Goal: Task Accomplishment & Management: Manage account settings

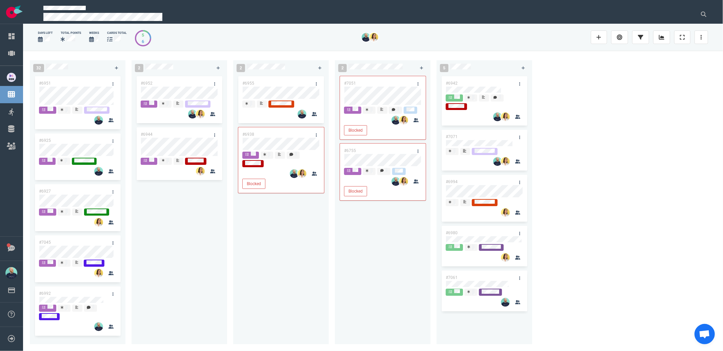
drag, startPoint x: 244, startPoint y: 308, endPoint x: 201, endPoint y: 173, distance: 141.3
click at [243, 304] on div "#6955 #6938 Blocked" at bounding box center [280, 206] width 87 height 262
click at [182, 250] on div "#6952 #6944" at bounding box center [179, 206] width 87 height 262
click at [186, 235] on div "#6952 #6944" at bounding box center [179, 206] width 87 height 262
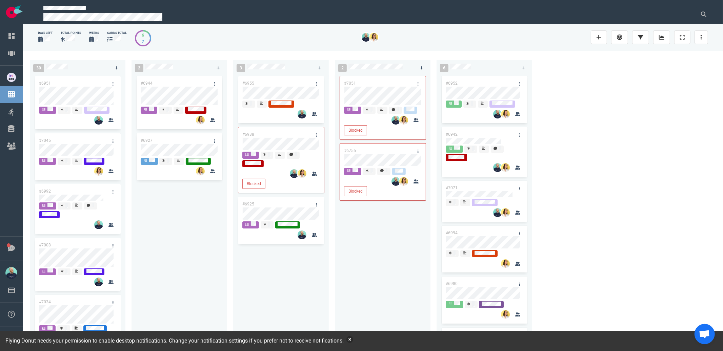
click at [353, 340] on button "button" at bounding box center [349, 339] width 7 height 7
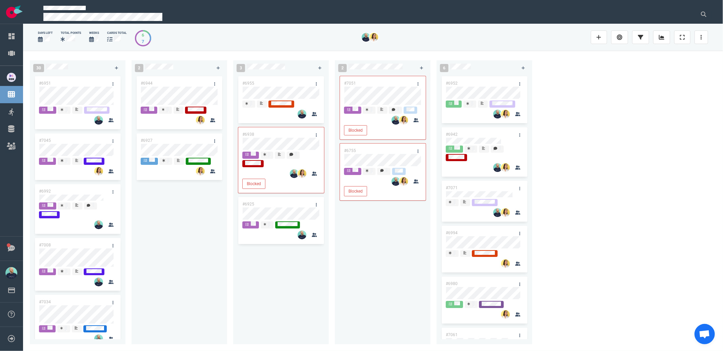
click at [192, 256] on div "#6944 #6927" at bounding box center [179, 206] width 87 height 262
drag, startPoint x: 181, startPoint y: 131, endPoint x: 186, endPoint y: 105, distance: 26.5
click at [181, 87] on div "#6944 #6927 #6927" at bounding box center [179, 206] width 87 height 262
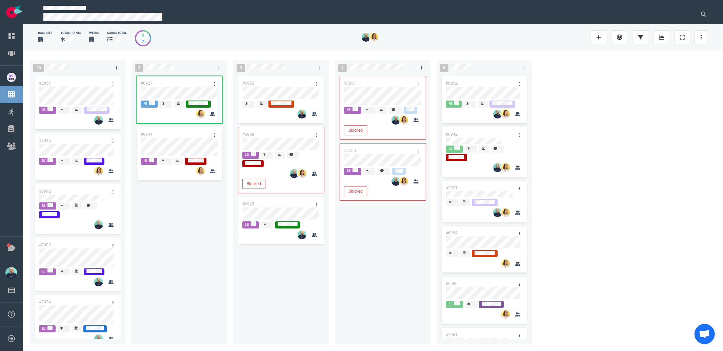
click at [368, 222] on div "#7051 Blocked #6755 Blocked" at bounding box center [382, 206] width 87 height 262
click at [291, 297] on div "#6955 #6938 Blocked #6925" at bounding box center [280, 206] width 87 height 262
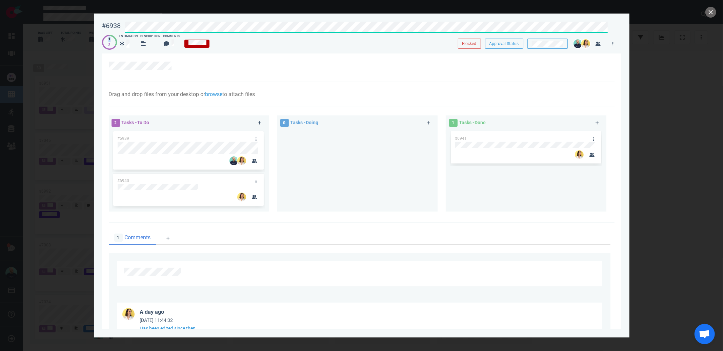
click at [233, 30] on div "#6938 Blocked Approval Status 1 2 Estimation Description Comments Blocked Appro…" at bounding box center [361, 33] width 519 height 30
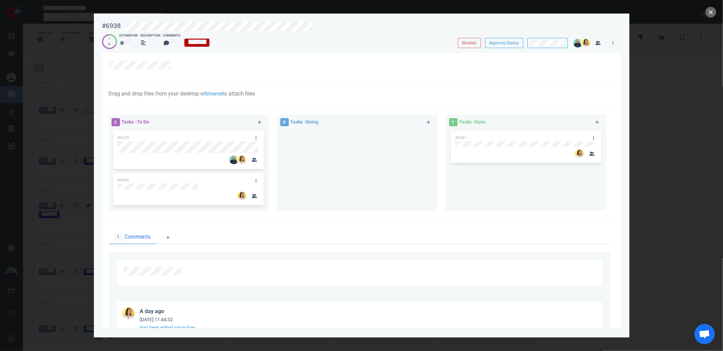
click at [319, 154] on div at bounding box center [357, 167] width 152 height 76
click at [660, 262] on div at bounding box center [361, 175] width 723 height 351
click at [396, 204] on div at bounding box center [357, 167] width 152 height 76
click at [708, 13] on button "close" at bounding box center [710, 12] width 11 height 11
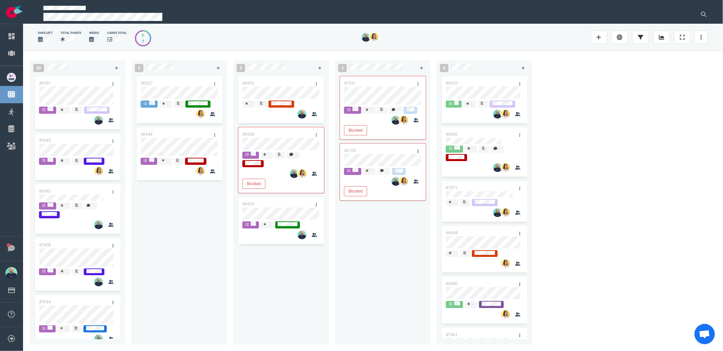
click at [151, 248] on div "#6927 #6944" at bounding box center [179, 206] width 87 height 262
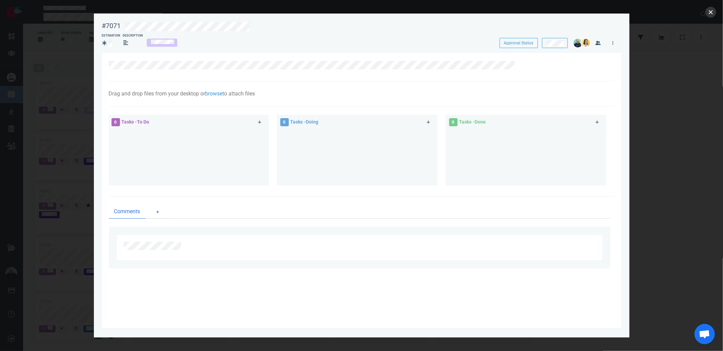
click at [709, 16] on button "close" at bounding box center [710, 12] width 11 height 11
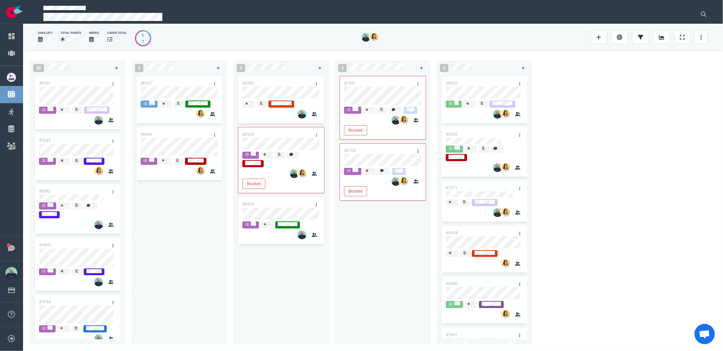
click at [175, 278] on div "#6927 #6944" at bounding box center [179, 206] width 87 height 262
click at [277, 137] on div "#6938" at bounding box center [274, 134] width 73 height 14
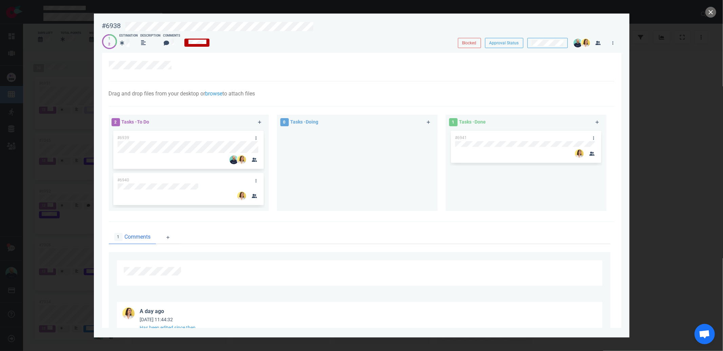
click at [317, 182] on div at bounding box center [357, 167] width 152 height 76
click at [362, 201] on div at bounding box center [357, 167] width 152 height 76
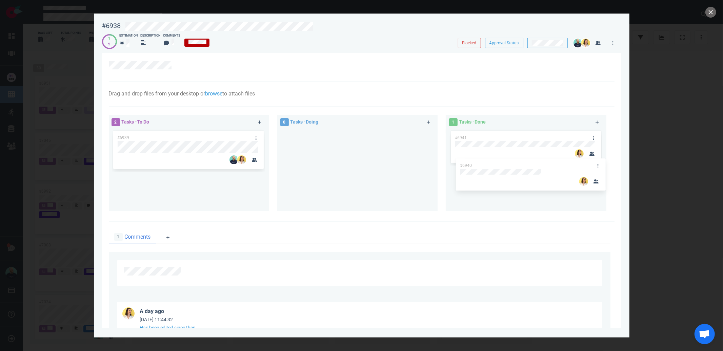
drag, startPoint x: 187, startPoint y: 181, endPoint x: 531, endPoint y: 173, distance: 344.4
click at [531, 173] on div "2 Tasks - To Do #6939 #6940 #6940 0 Tasks - Doing 1 Tasks - Done #6941" at bounding box center [360, 164] width 510 height 107
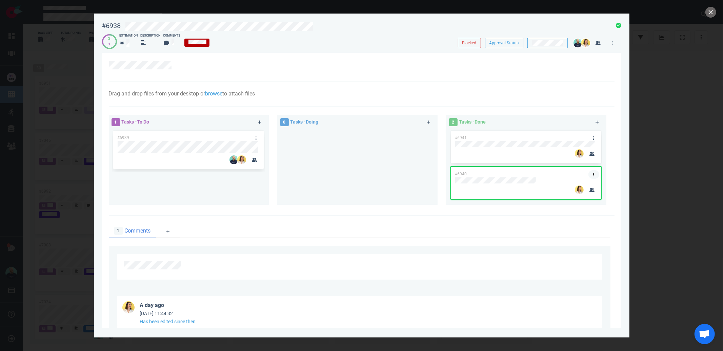
click at [593, 173] on link at bounding box center [593, 174] width 11 height 8
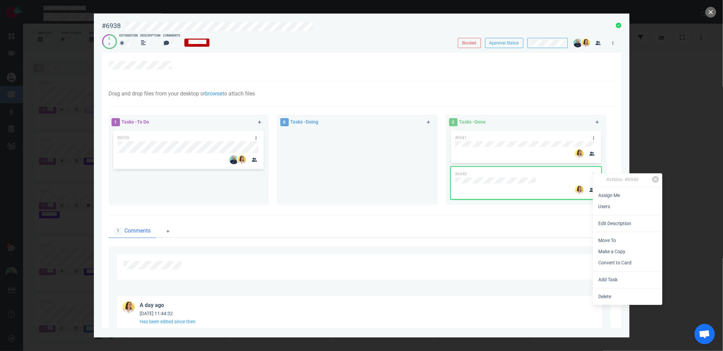
drag, startPoint x: 603, startPoint y: 192, endPoint x: 598, endPoint y: 184, distance: 9.6
click at [603, 193] on link "Assign Me" at bounding box center [627, 195] width 69 height 11
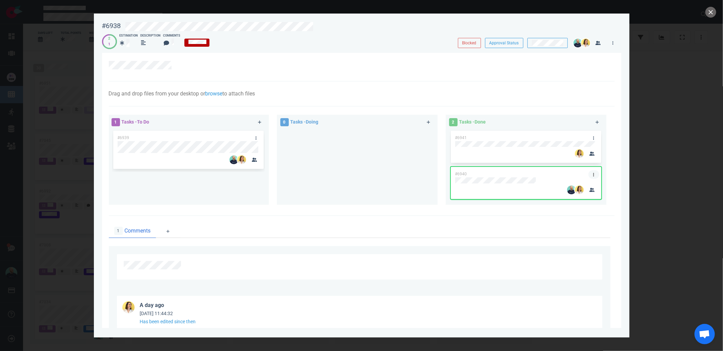
click at [593, 175] on icon at bounding box center [593, 174] width 1 height 3
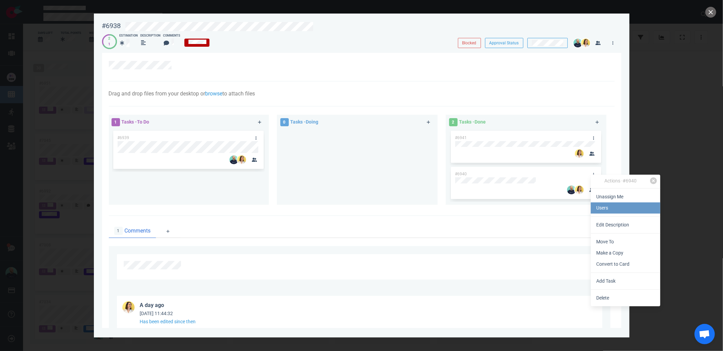
click at [603, 206] on link "Users" at bounding box center [625, 208] width 69 height 11
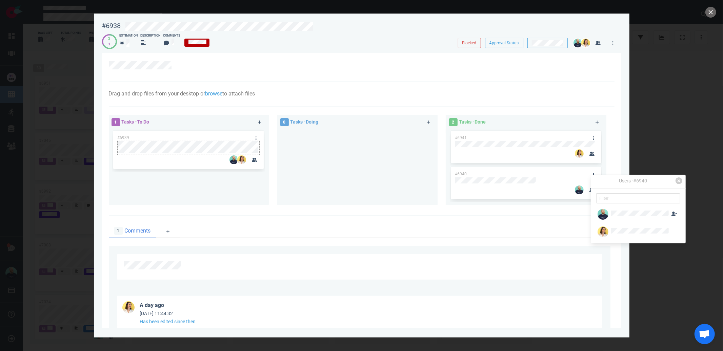
click at [167, 154] on div at bounding box center [189, 153] width 142 height 1
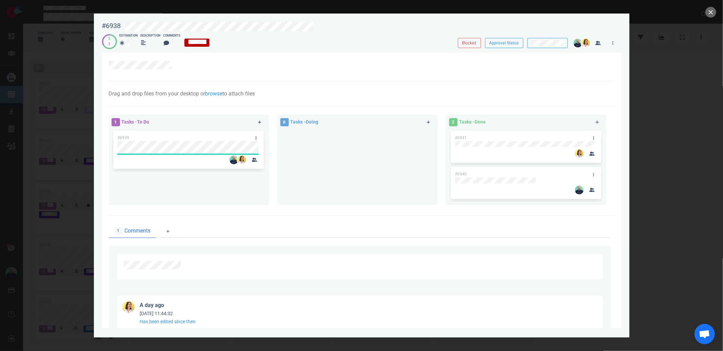
click at [328, 171] on div at bounding box center [357, 164] width 152 height 70
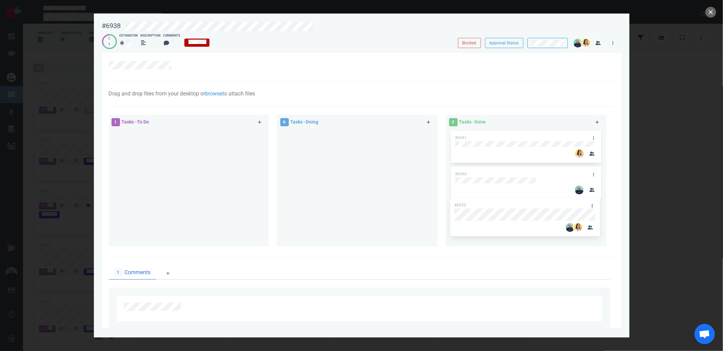
drag, startPoint x: 184, startPoint y: 137, endPoint x: 521, endPoint y: 205, distance: 343.5
click at [521, 205] on div "1 Tasks - To Do #6939 #6939 0 Tasks - Doing 2 Tasks - Done #6941 #6940" at bounding box center [360, 182] width 510 height 143
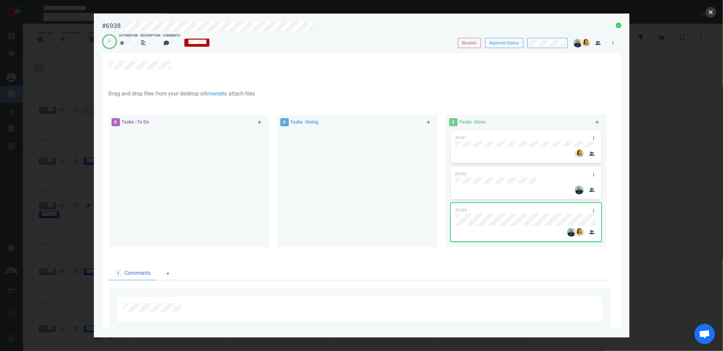
click at [711, 12] on button "close" at bounding box center [710, 12] width 11 height 11
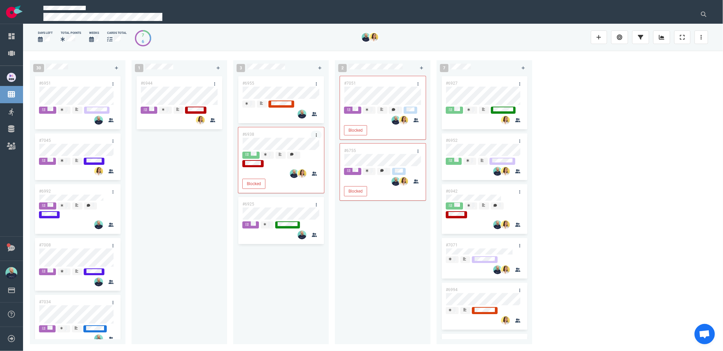
click at [315, 135] on link at bounding box center [316, 135] width 11 height 8
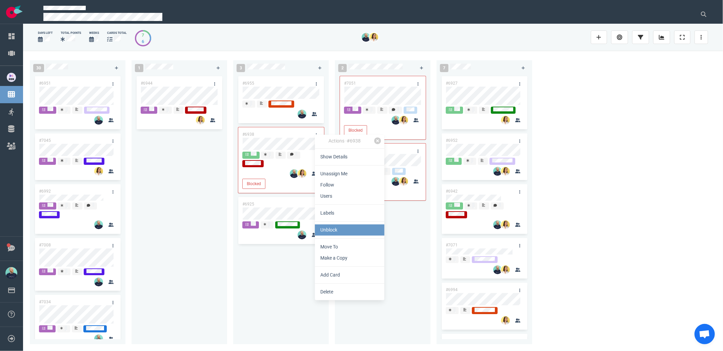
click at [329, 231] on link "Unblock" at bounding box center [349, 230] width 69 height 11
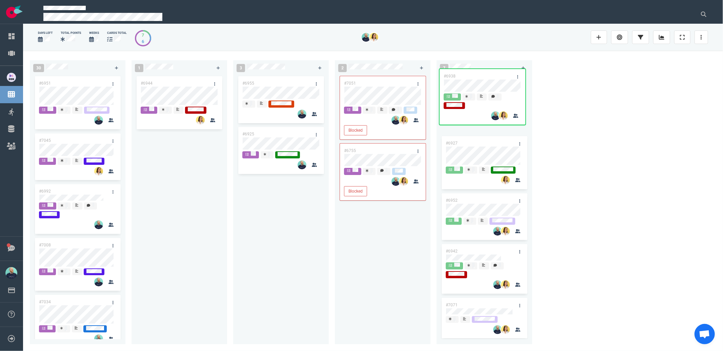
drag, startPoint x: 320, startPoint y: 140, endPoint x: 472, endPoint y: 74, distance: 165.9
click at [472, 74] on div "30 #6951 #7045 #6992 #7008 #7034 #6963 #6969 #6735 #6947 #6662 #6987 #6767 #688…" at bounding box center [373, 201] width 700 height 300
click at [333, 244] on div "2 #6955 #6925" at bounding box center [284, 201] width 102 height 290
click at [264, 227] on div "#6955 #6925" at bounding box center [280, 206] width 87 height 262
click at [273, 229] on div "#6955 #6925" at bounding box center [280, 206] width 87 height 262
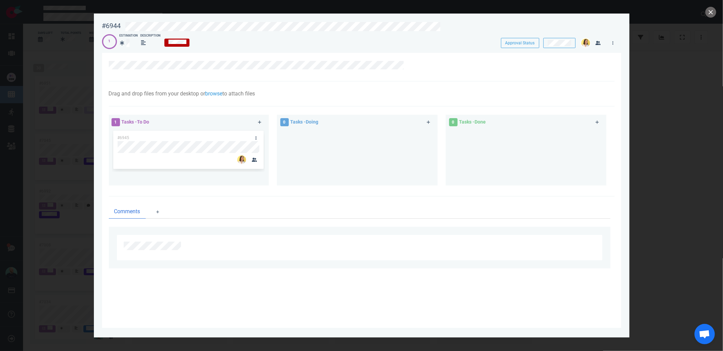
click at [315, 155] on div at bounding box center [357, 154] width 152 height 51
click at [340, 152] on div at bounding box center [357, 154] width 152 height 51
click at [710, 14] on button "close" at bounding box center [710, 12] width 11 height 11
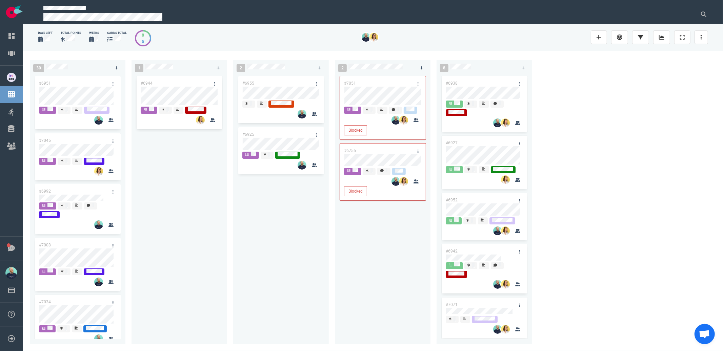
drag, startPoint x: 272, startPoint y: 195, endPoint x: 267, endPoint y: 173, distance: 23.0
click at [272, 195] on div "#6955 #6925" at bounding box center [280, 206] width 87 height 262
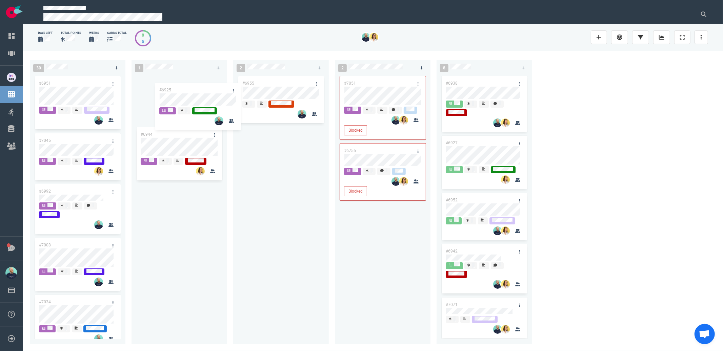
drag, startPoint x: 273, startPoint y: 135, endPoint x: 190, endPoint y: 90, distance: 94.1
click at [190, 90] on div "30 #6951 #7045 #6992 #7008 #7034 #6963 #6969 #6735 #6947 #6662 #6987 #6767 #688…" at bounding box center [373, 201] width 700 height 300
click at [286, 181] on div "#6955" at bounding box center [280, 206] width 87 height 262
drag, startPoint x: 278, startPoint y: 197, endPoint x: 281, endPoint y: 202, distance: 6.3
click at [279, 198] on div "#6955" at bounding box center [280, 206] width 87 height 262
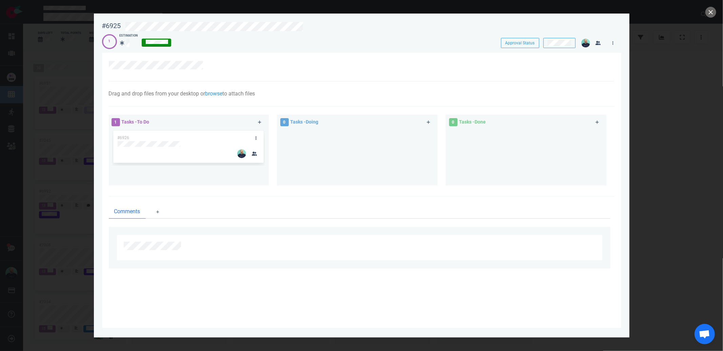
click at [340, 161] on div at bounding box center [357, 154] width 152 height 51
click at [712, 11] on button "close" at bounding box center [710, 12] width 11 height 11
